Goal: Information Seeking & Learning: Understand process/instructions

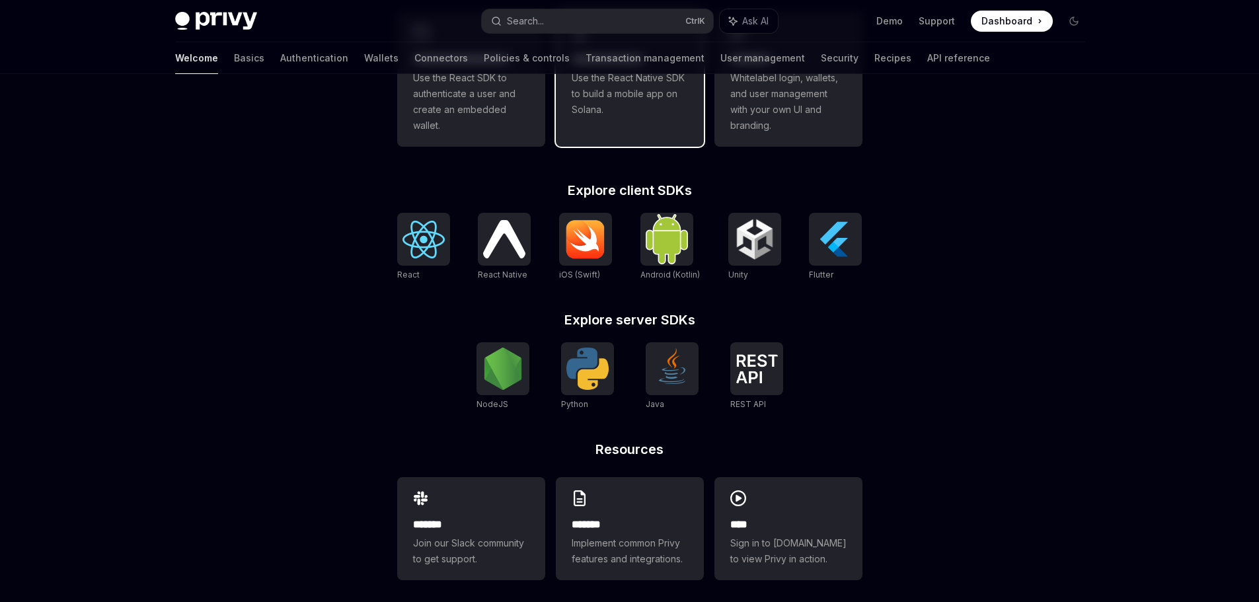
scroll to position [449, 0]
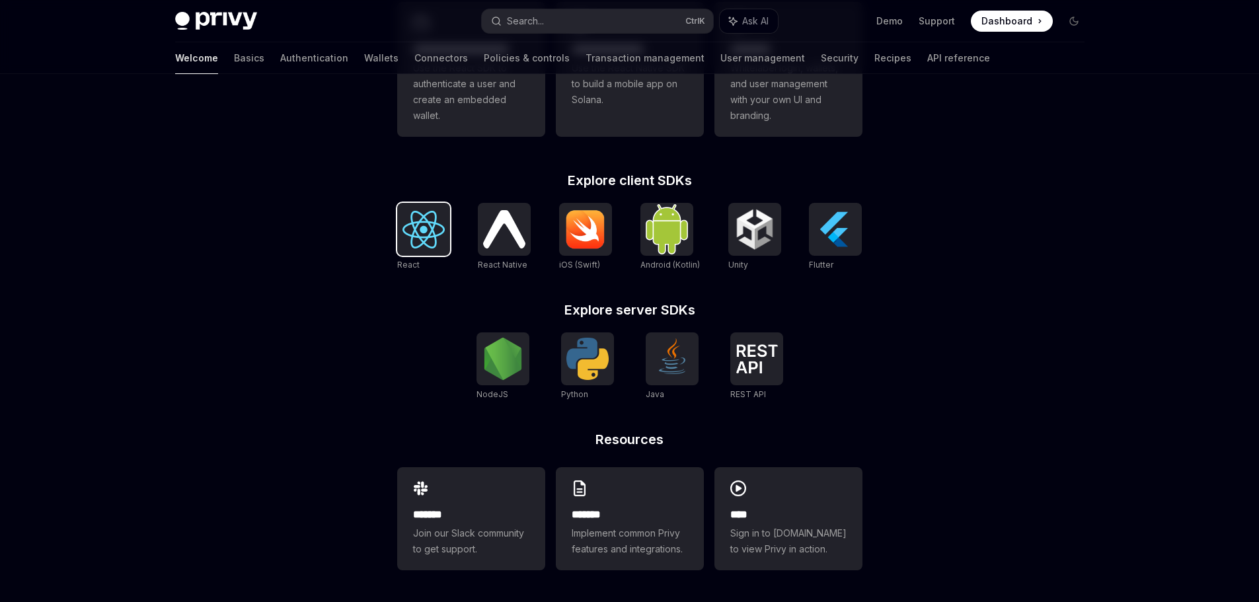
click at [444, 218] on img at bounding box center [423, 230] width 42 height 38
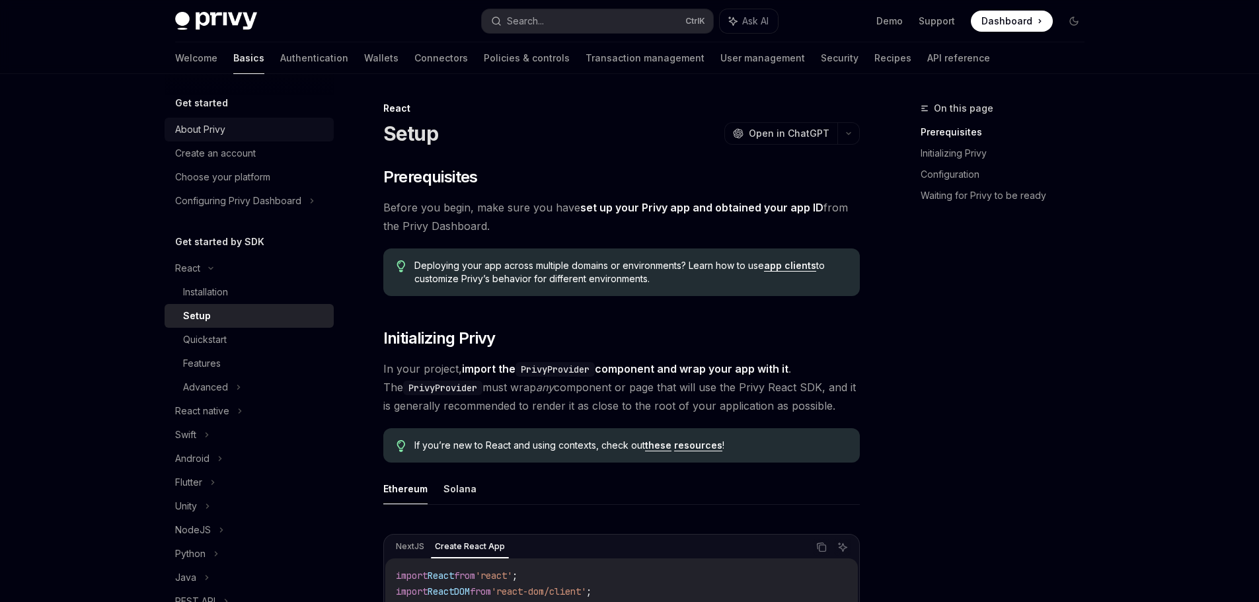
click at [204, 118] on link "About Privy" at bounding box center [249, 130] width 169 height 24
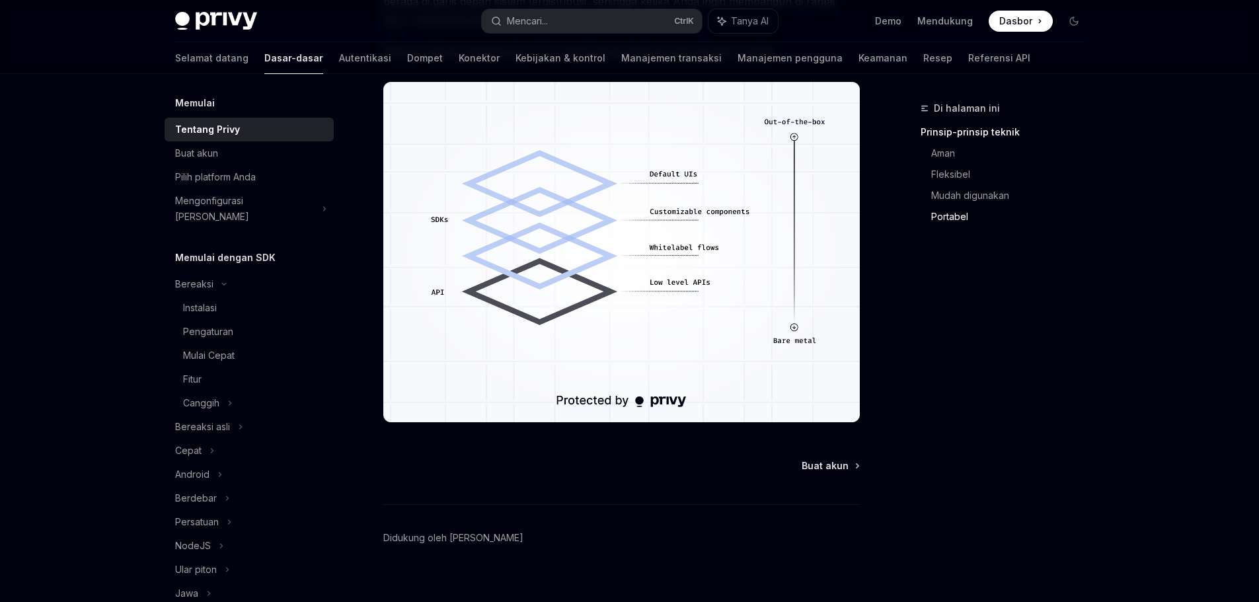
scroll to position [1201, 0]
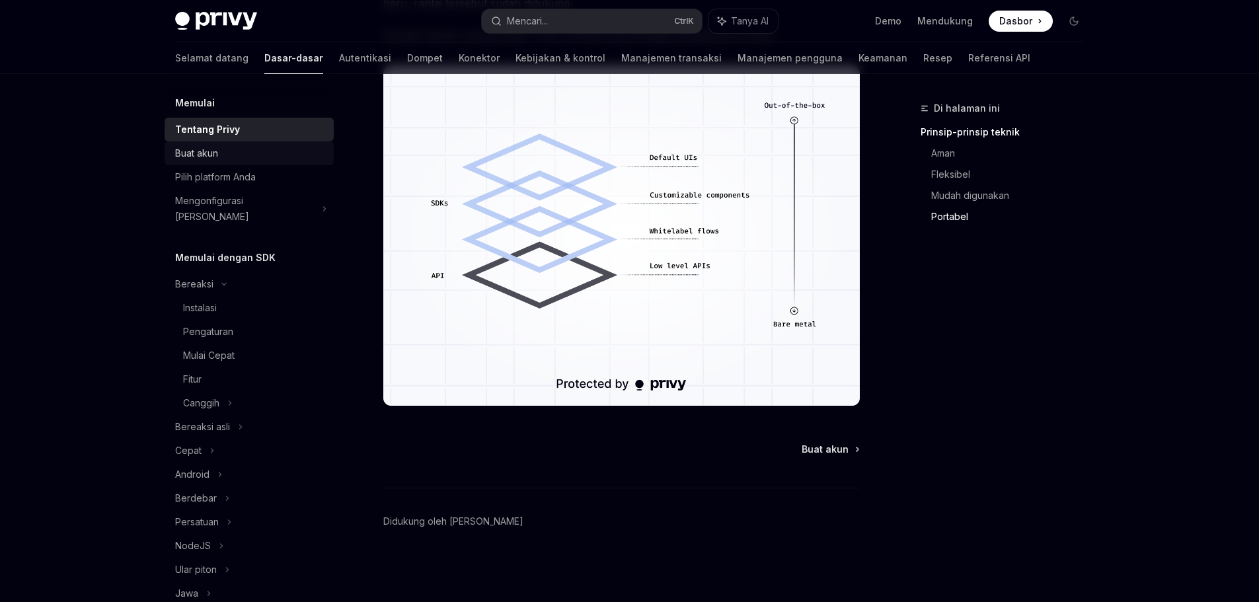
click at [205, 155] on font "Buat akun" at bounding box center [196, 152] width 43 height 11
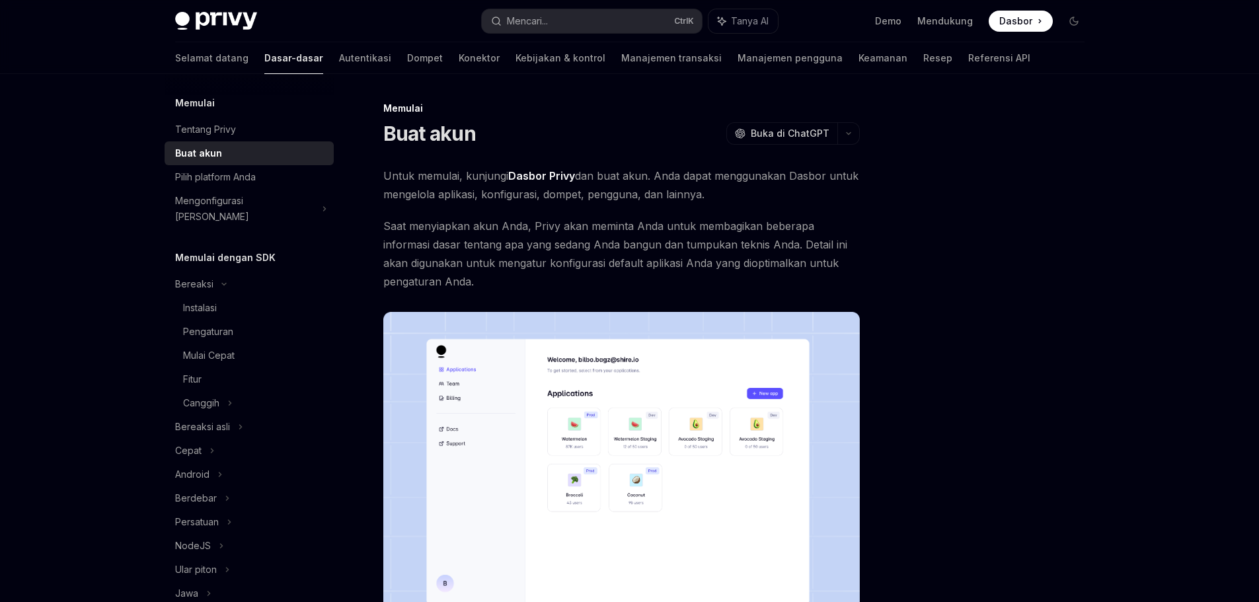
click at [1032, 20] on span at bounding box center [1021, 21] width 64 height 21
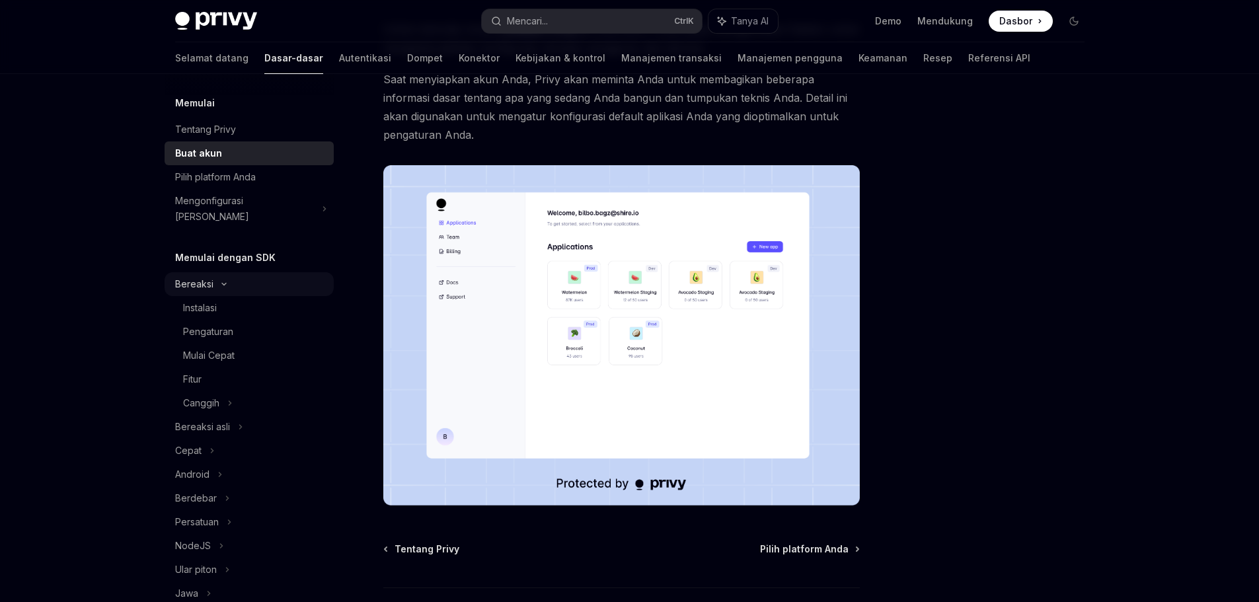
scroll to position [48, 0]
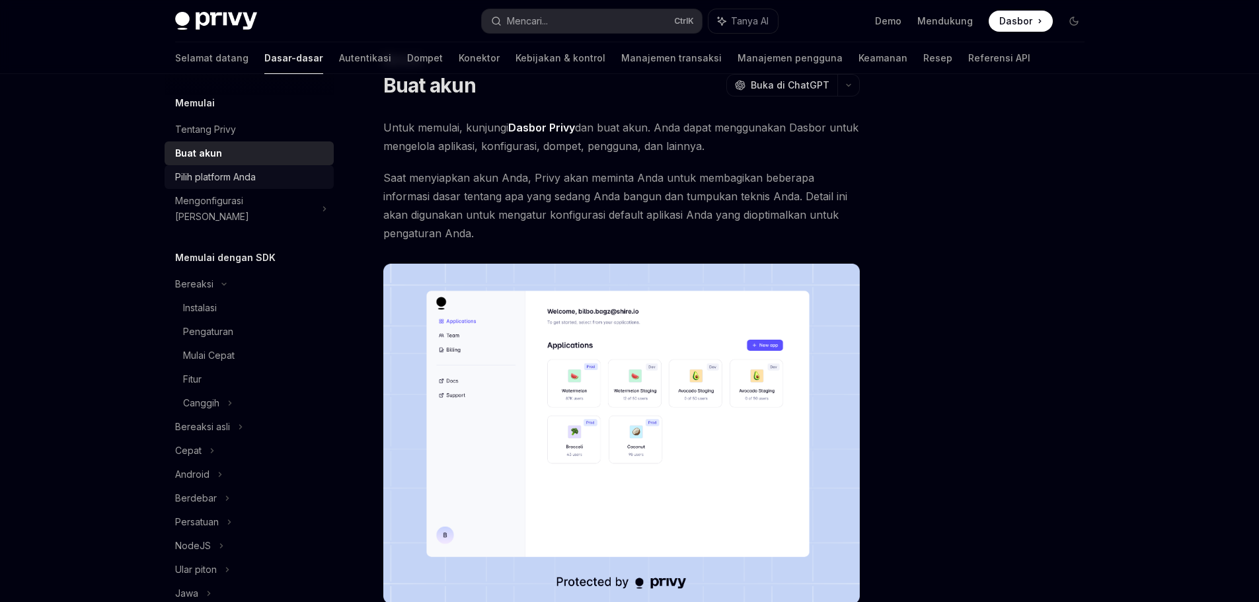
click at [223, 172] on font "Pilih platform Anda" at bounding box center [215, 176] width 81 height 11
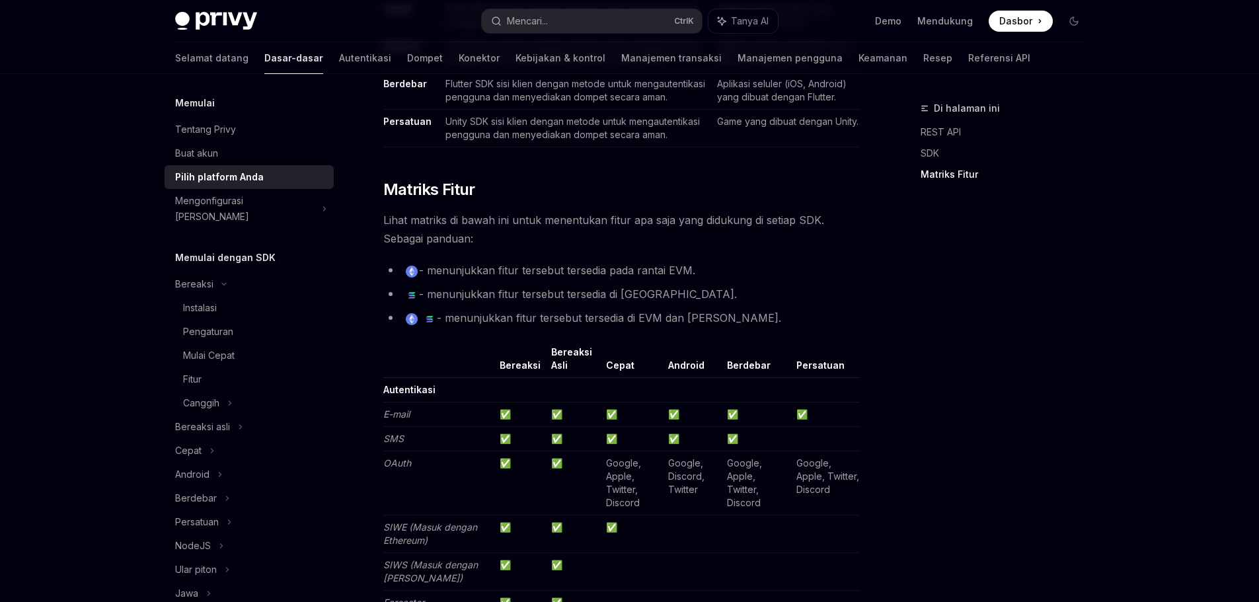
scroll to position [1106, 0]
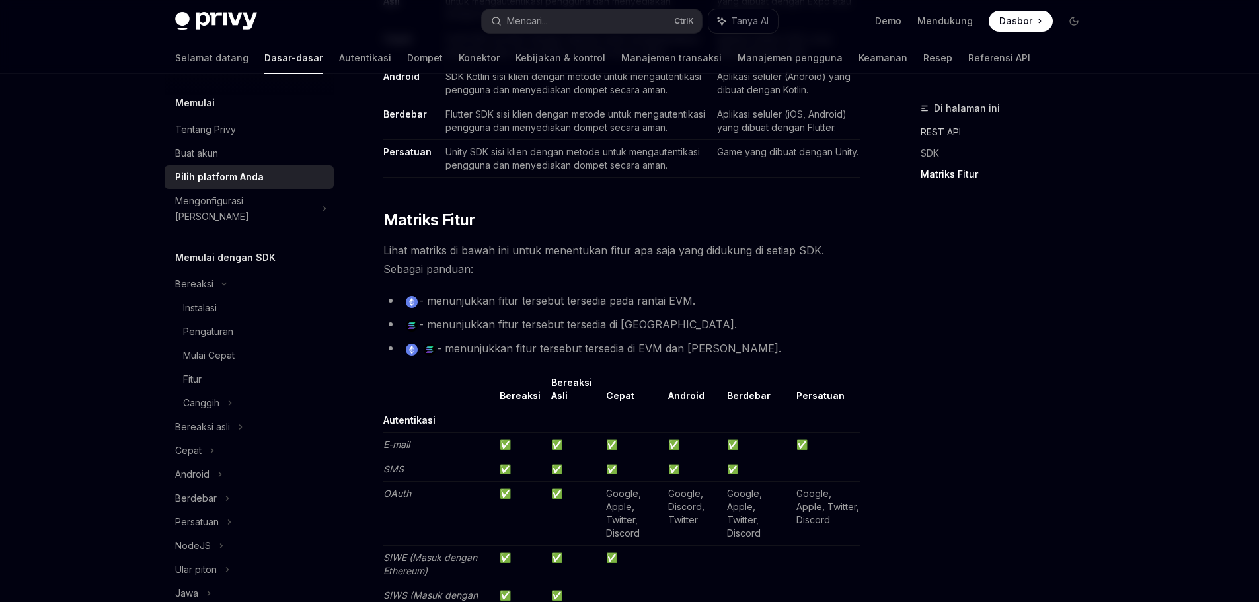
click at [941, 136] on font "REST API" at bounding box center [941, 131] width 40 height 11
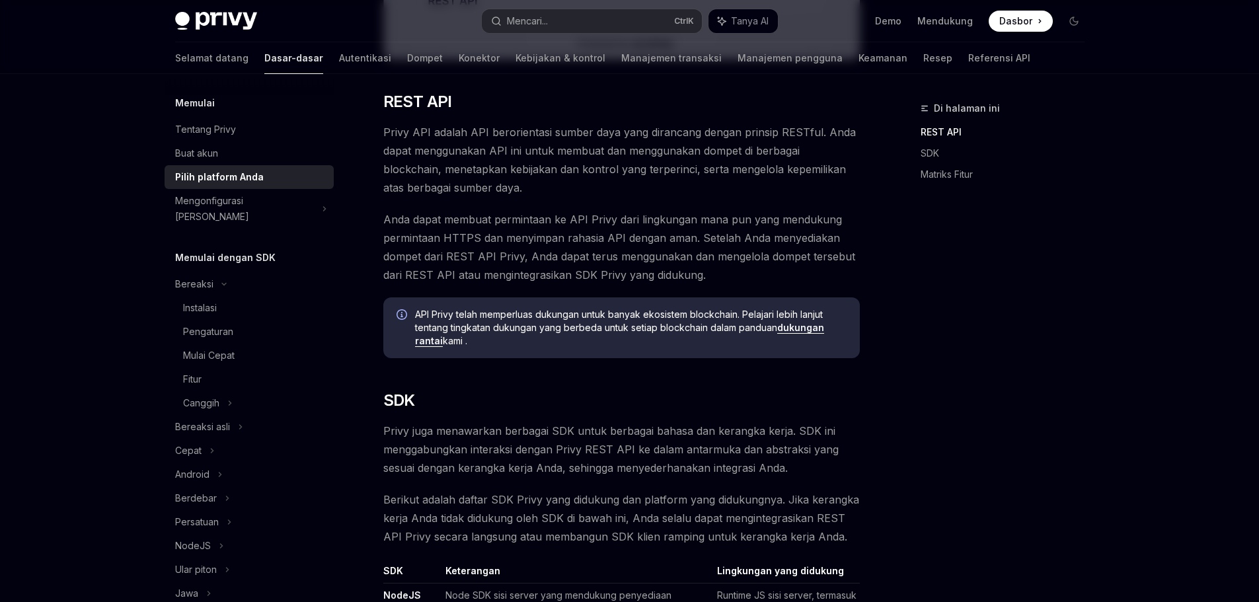
scroll to position [387, 0]
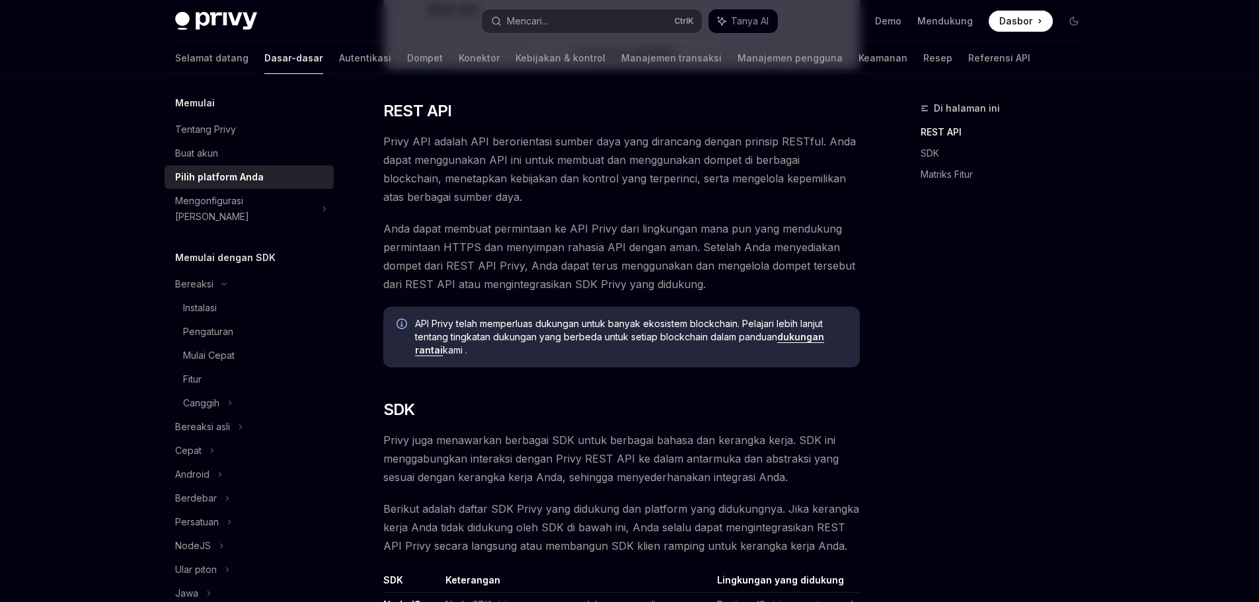
click at [420, 354] on font "dukungan rantai" at bounding box center [619, 343] width 409 height 24
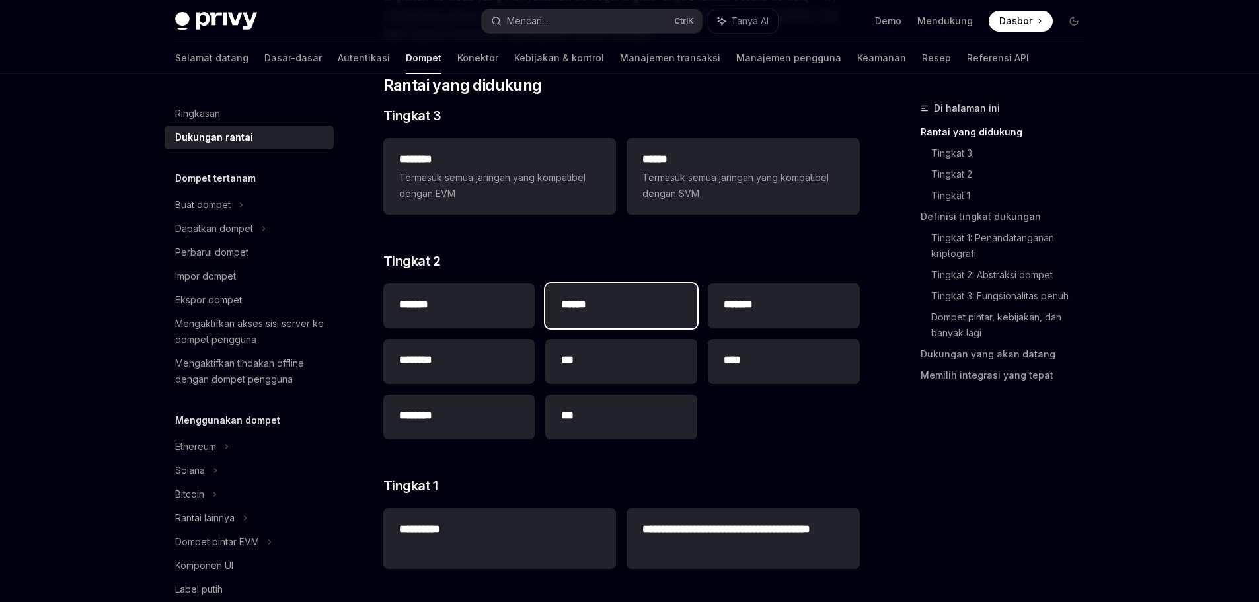
scroll to position [198, 0]
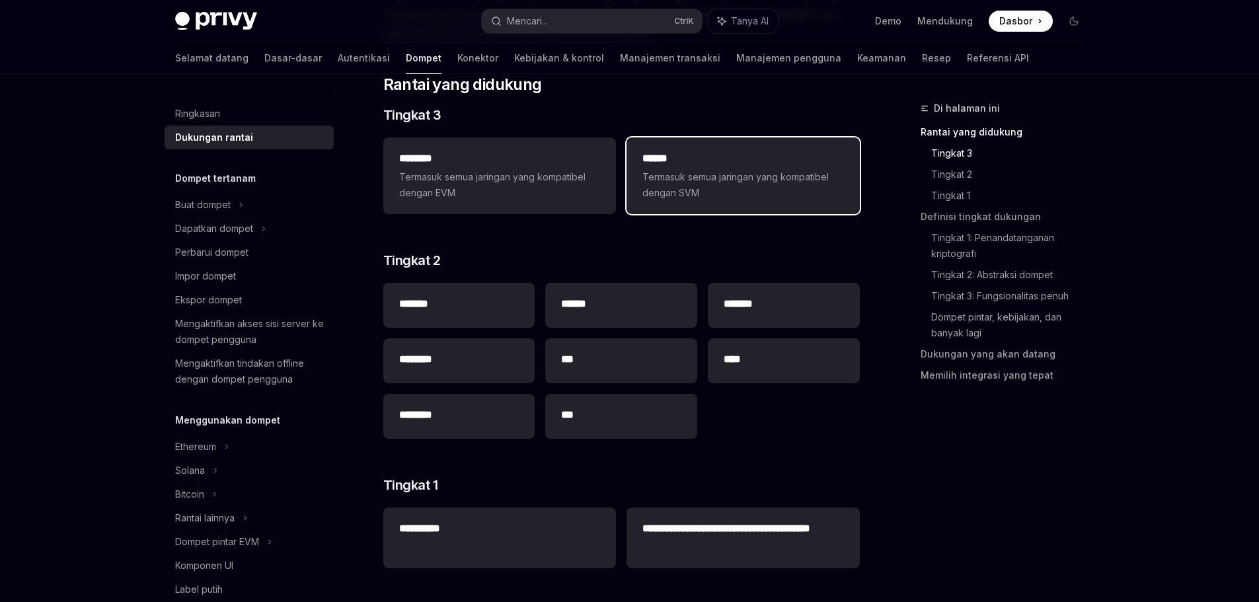
click at [761, 176] on font "Termasuk semua jaringan yang kompatibel dengan SVM" at bounding box center [735, 184] width 186 height 27
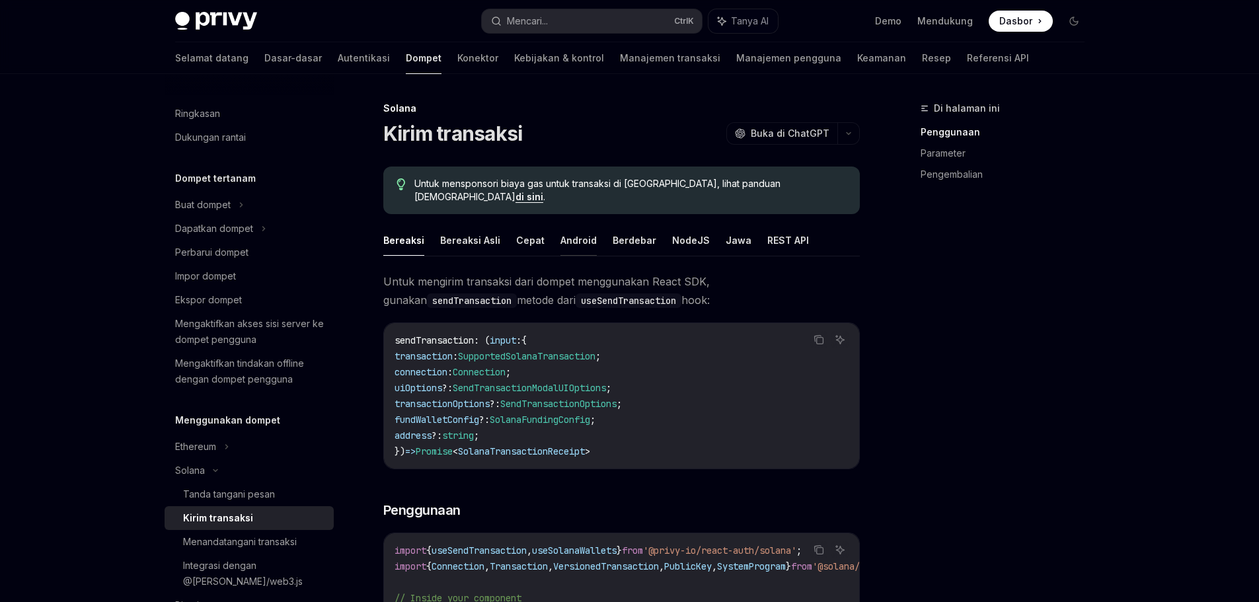
click at [580, 234] on font "Android" at bounding box center [578, 241] width 36 height 16
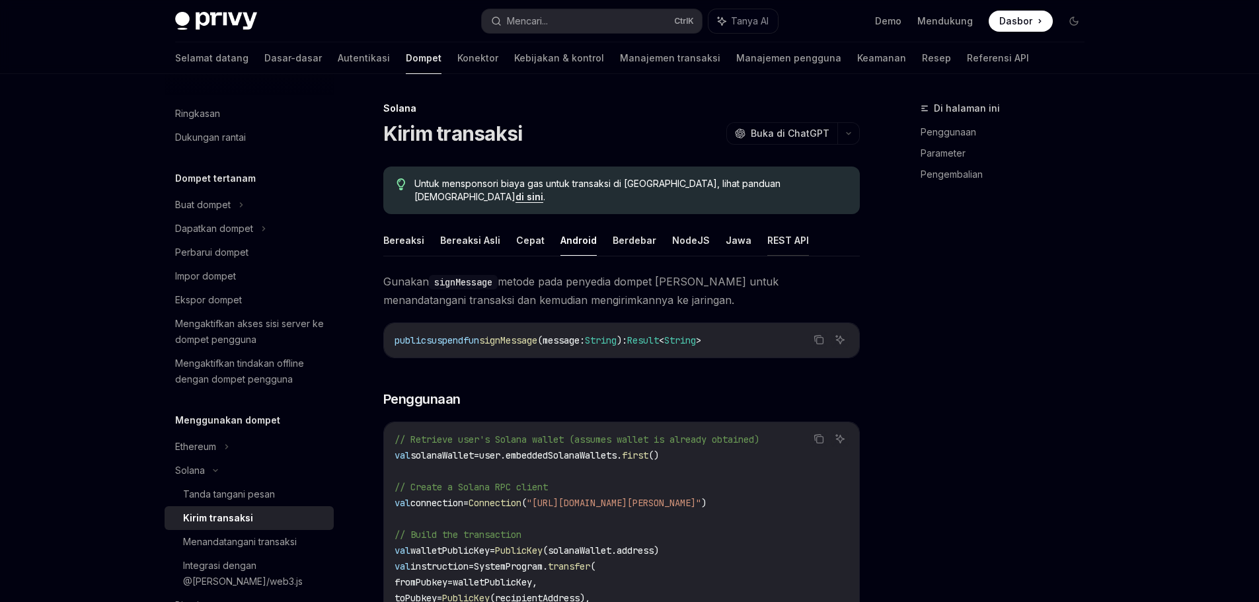
click at [780, 235] on font "REST API" at bounding box center [788, 240] width 42 height 11
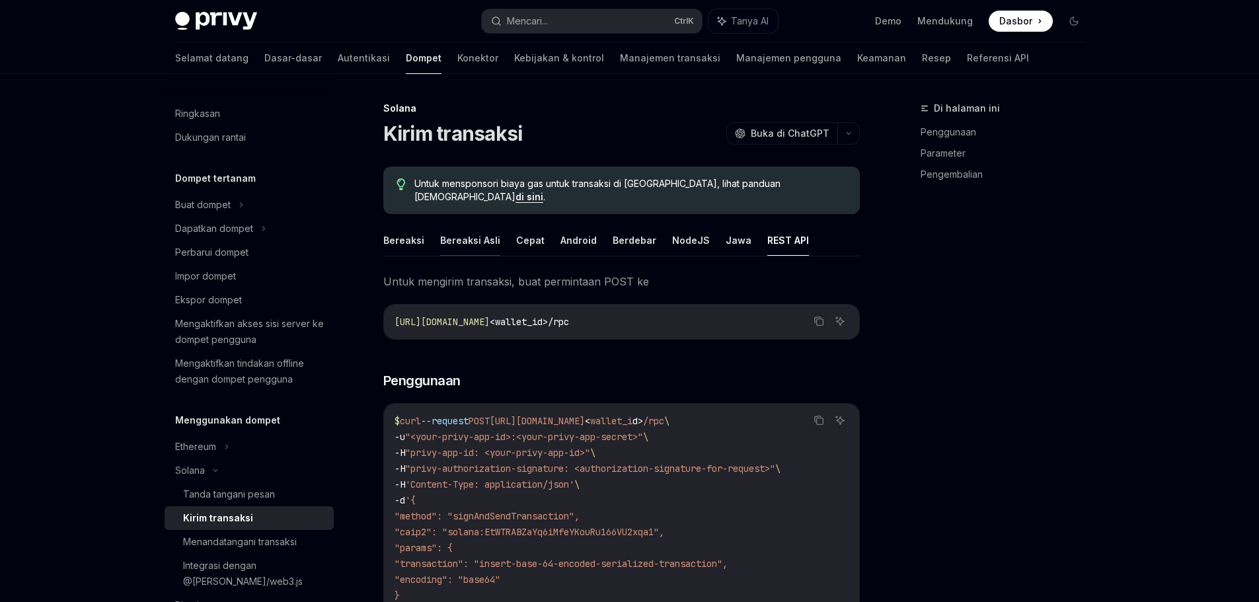
click at [481, 235] on font "Bereaksi Asli" at bounding box center [470, 240] width 60 height 11
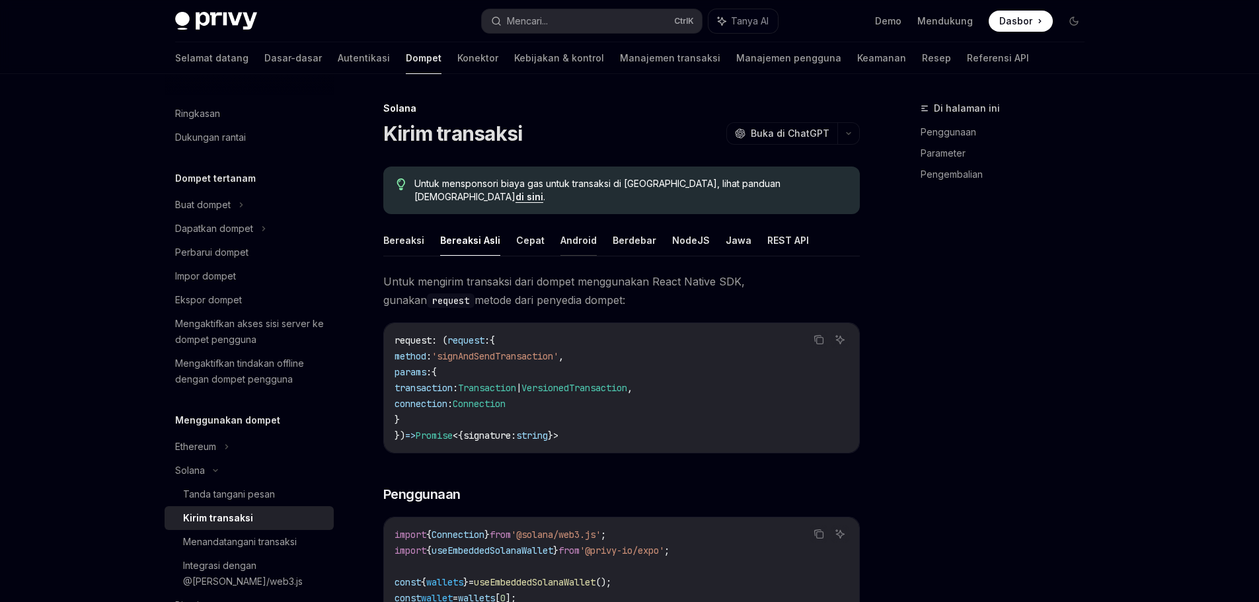
click at [578, 235] on font "Android" at bounding box center [578, 240] width 36 height 11
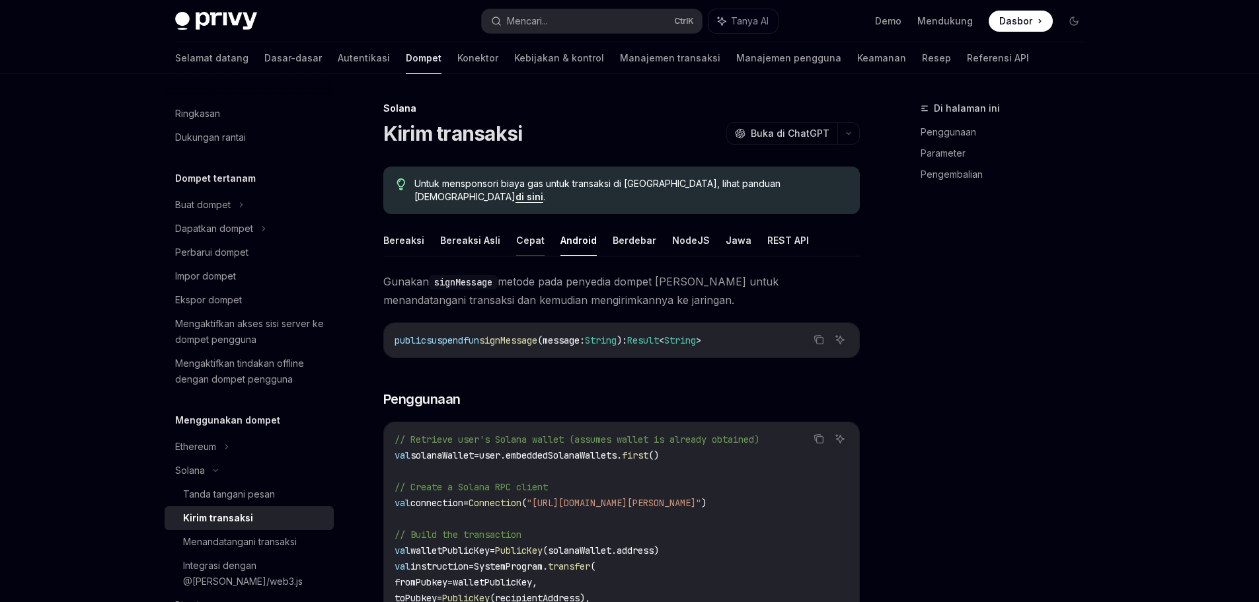
click at [529, 235] on font "Cepat" at bounding box center [530, 240] width 28 height 11
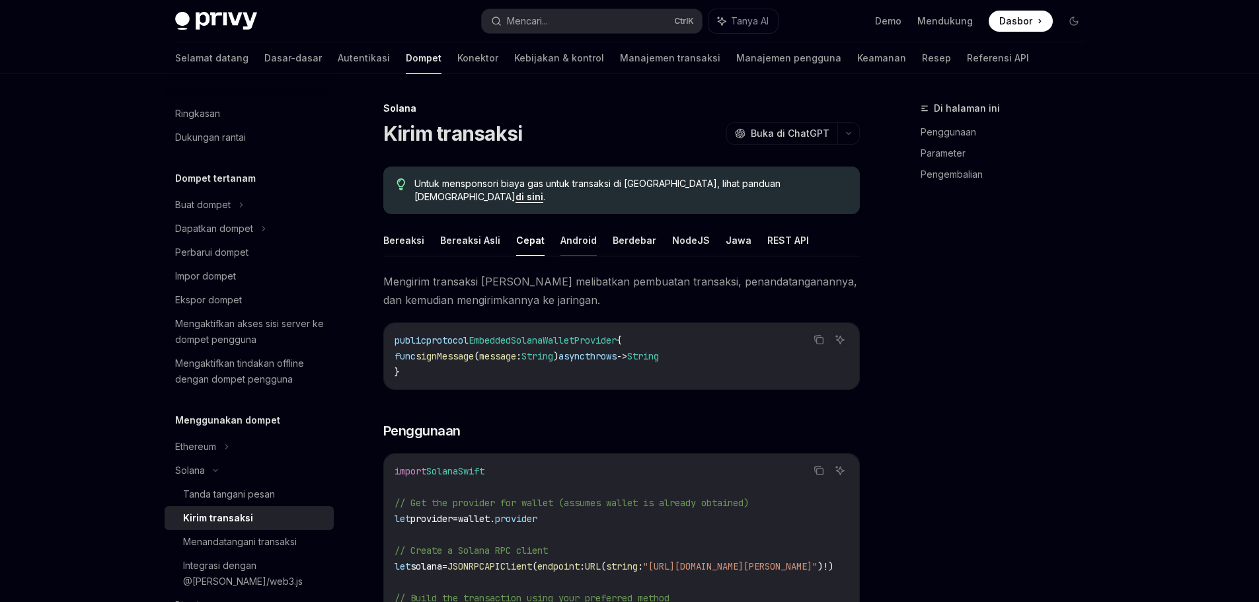
click at [568, 235] on font "Android" at bounding box center [578, 240] width 36 height 11
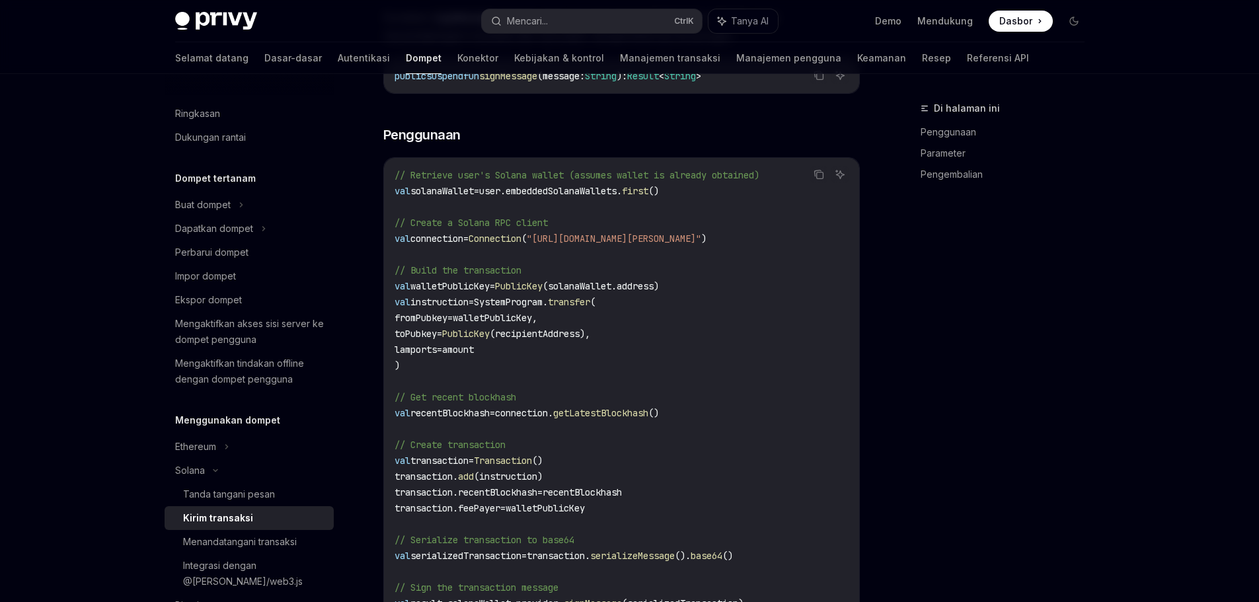
scroll to position [66, 0]
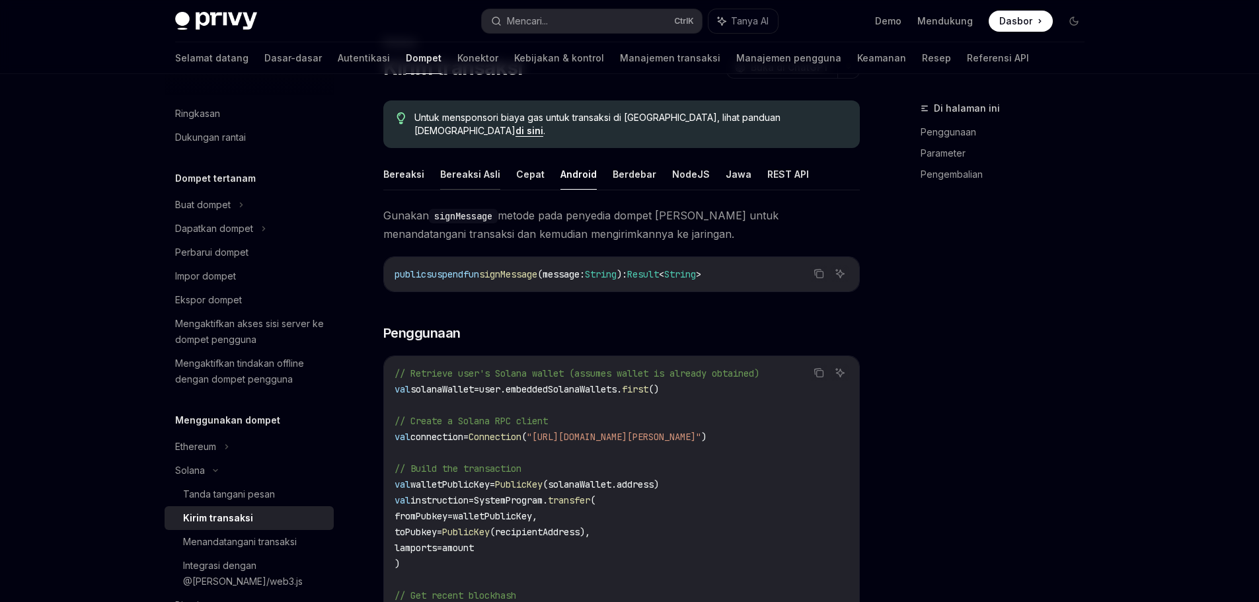
click at [449, 167] on font "Bereaksi Asli" at bounding box center [470, 175] width 60 height 16
type textarea "*"
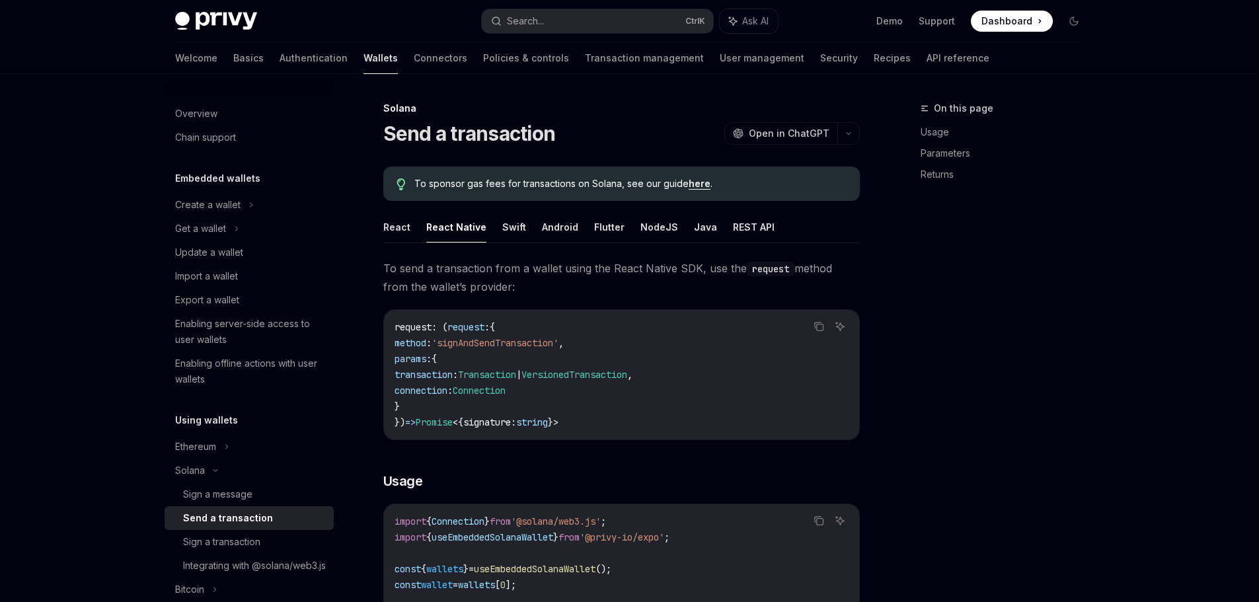
click at [950, 317] on div "On this page Usage Parameters Returns" at bounding box center [994, 351] width 201 height 502
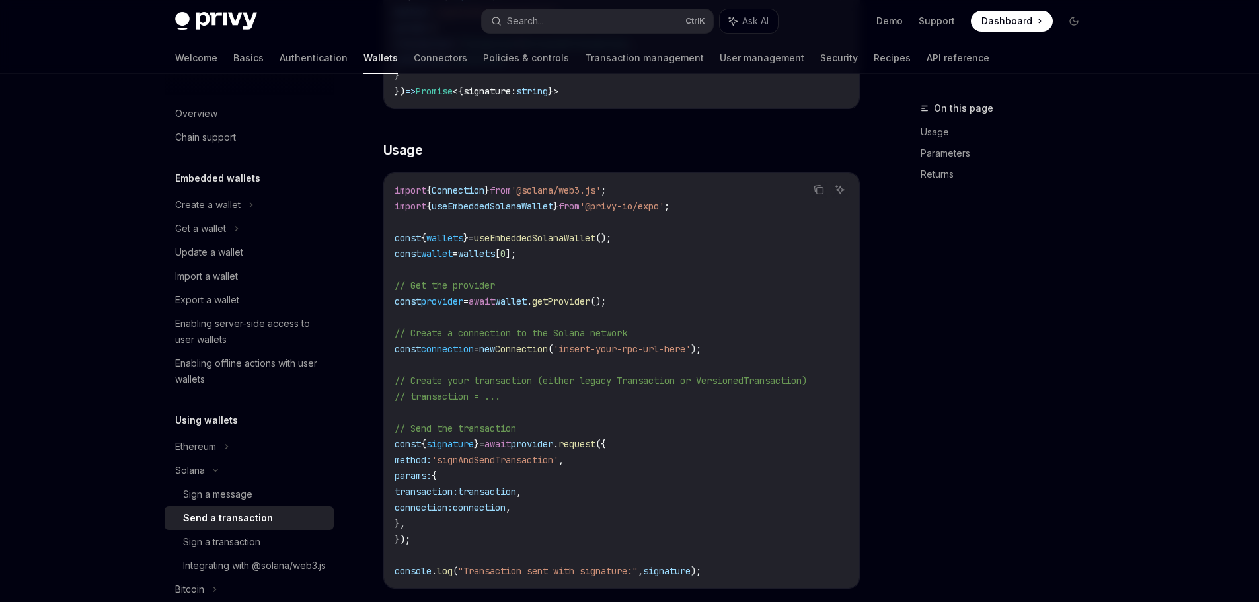
scroll to position [330, 0]
click at [580, 209] on span "from" at bounding box center [568, 207] width 21 height 12
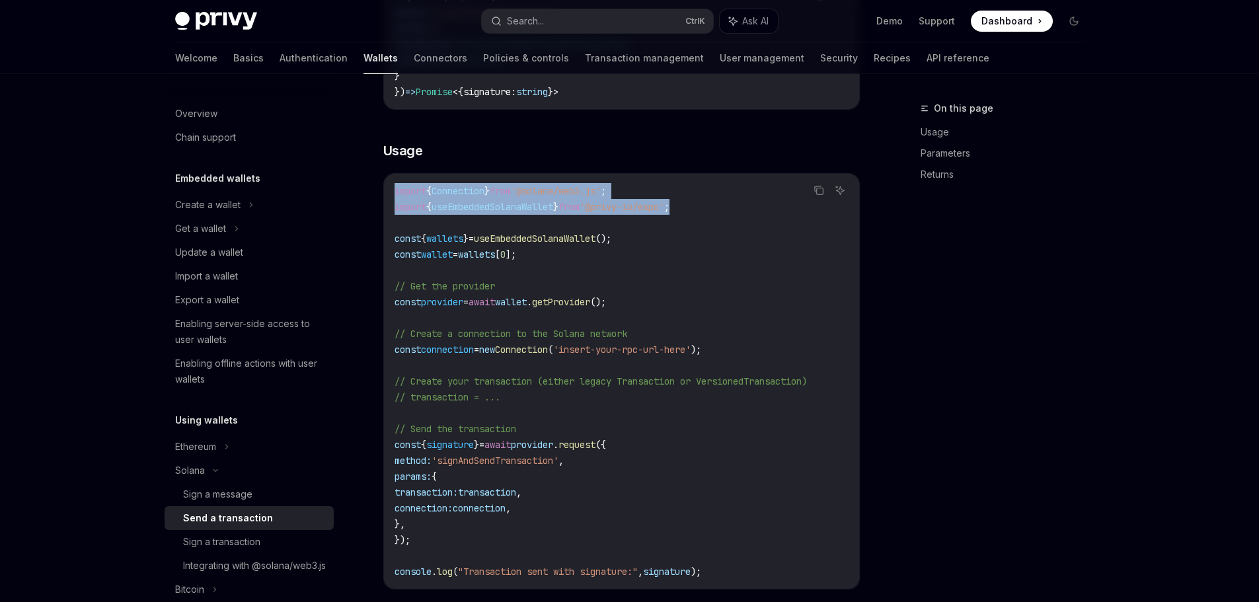
drag, startPoint x: 730, startPoint y: 206, endPoint x: 389, endPoint y: 194, distance: 341.2
click at [389, 194] on div "import { Connection } from '@solana/web3.js' ; import { useEmbeddedSolanaWallet…" at bounding box center [621, 381] width 475 height 415
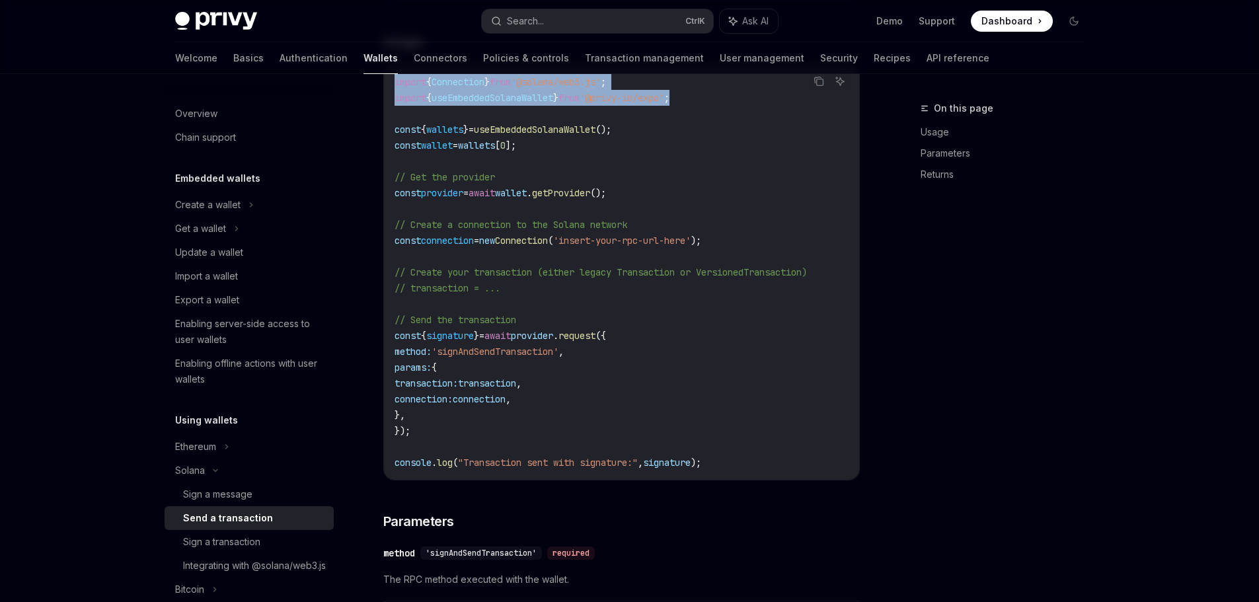
scroll to position [463, 0]
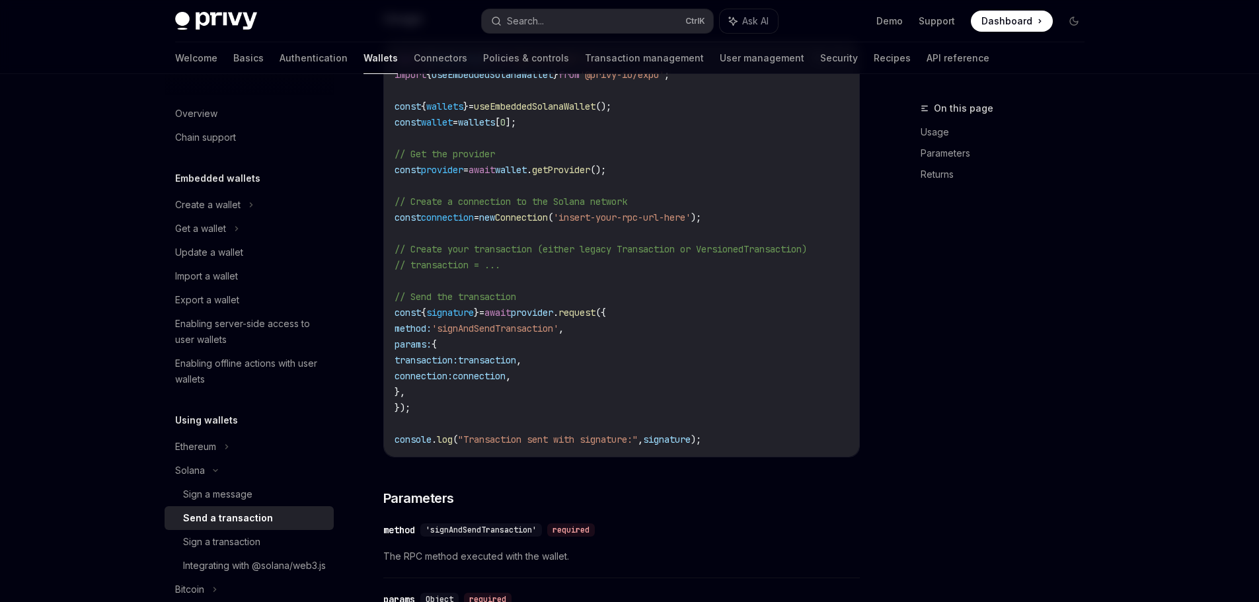
click at [679, 219] on span "'insert-your-rpc-url-here'" at bounding box center [621, 217] width 137 height 12
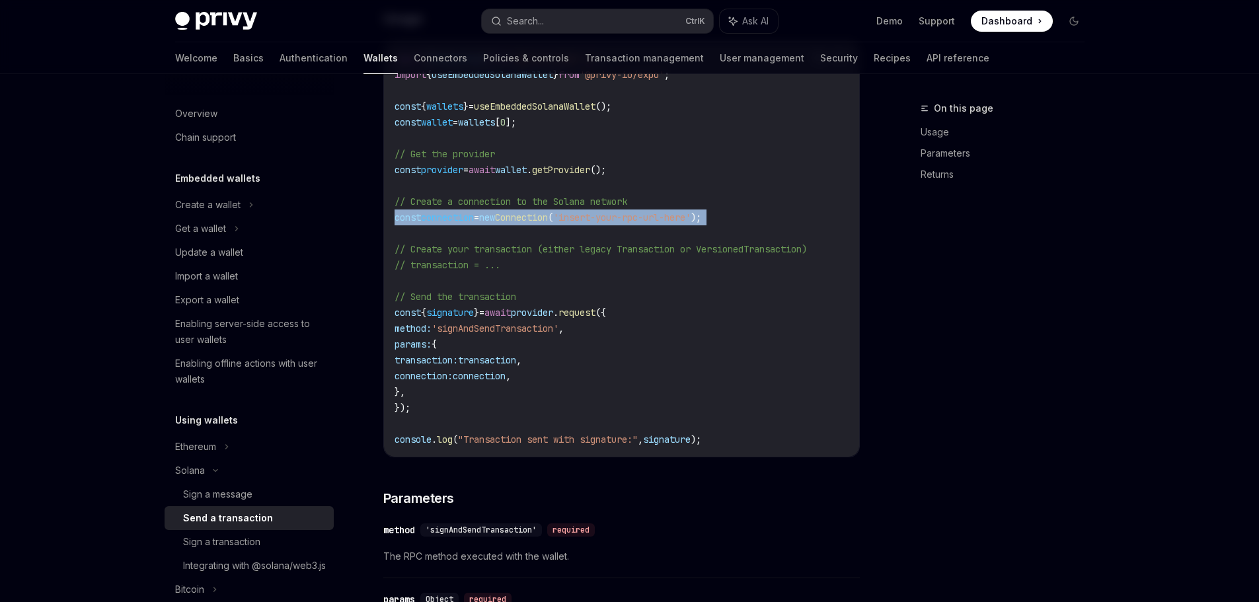
click at [679, 219] on span "'insert-your-rpc-url-here'" at bounding box center [621, 217] width 137 height 12
click at [656, 221] on span "'insert-your-rpc-url-here'" at bounding box center [621, 217] width 137 height 12
drag, startPoint x: 591, startPoint y: 213, endPoint x: 732, endPoint y: 215, distance: 140.1
click at [701, 215] on span "const connection = new Connection ( 'insert-your-rpc-url-here' );" at bounding box center [548, 217] width 307 height 12
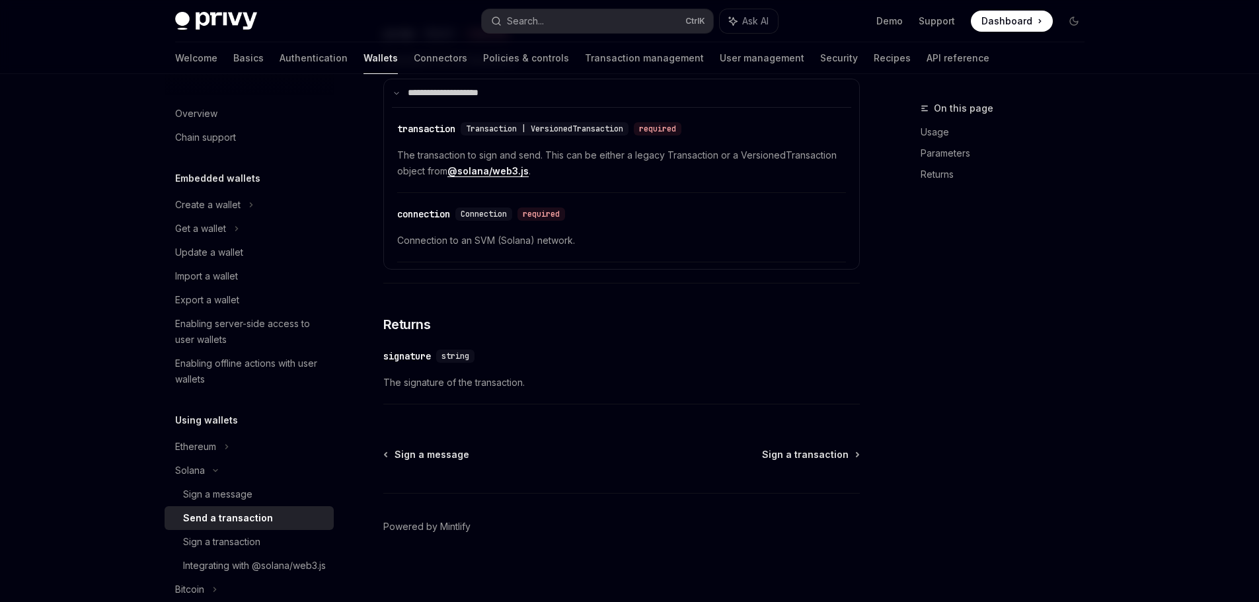
scroll to position [1034, 0]
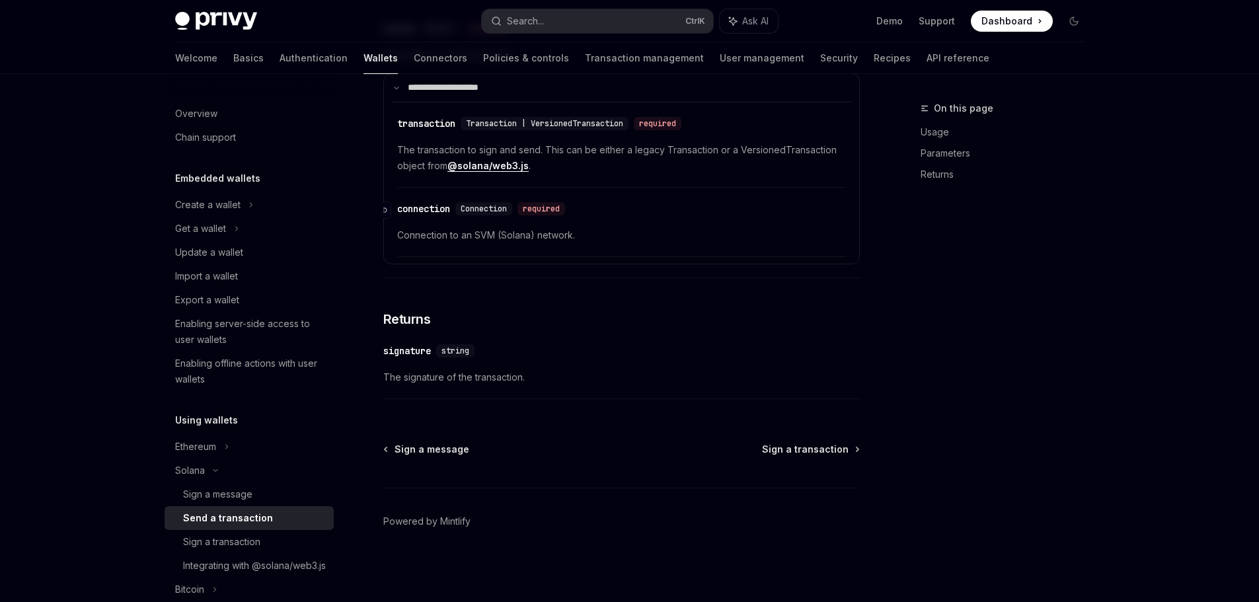
click at [481, 204] on span "Connection" at bounding box center [484, 209] width 46 height 11
click at [420, 212] on div "connection" at bounding box center [423, 208] width 53 height 13
